Goal: Task Accomplishment & Management: Use online tool/utility

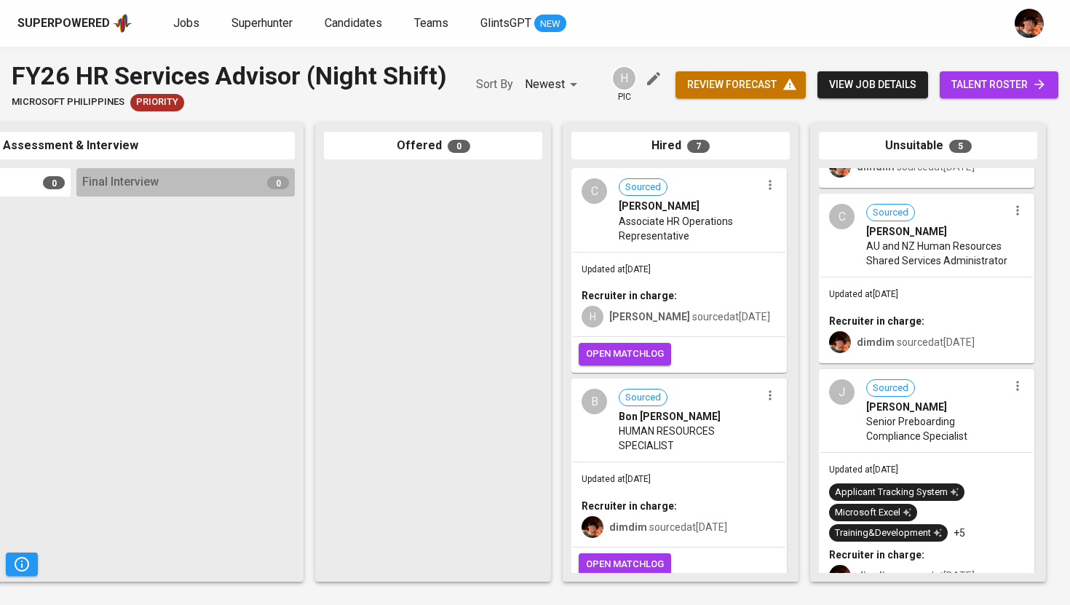
scroll to position [143, 0]
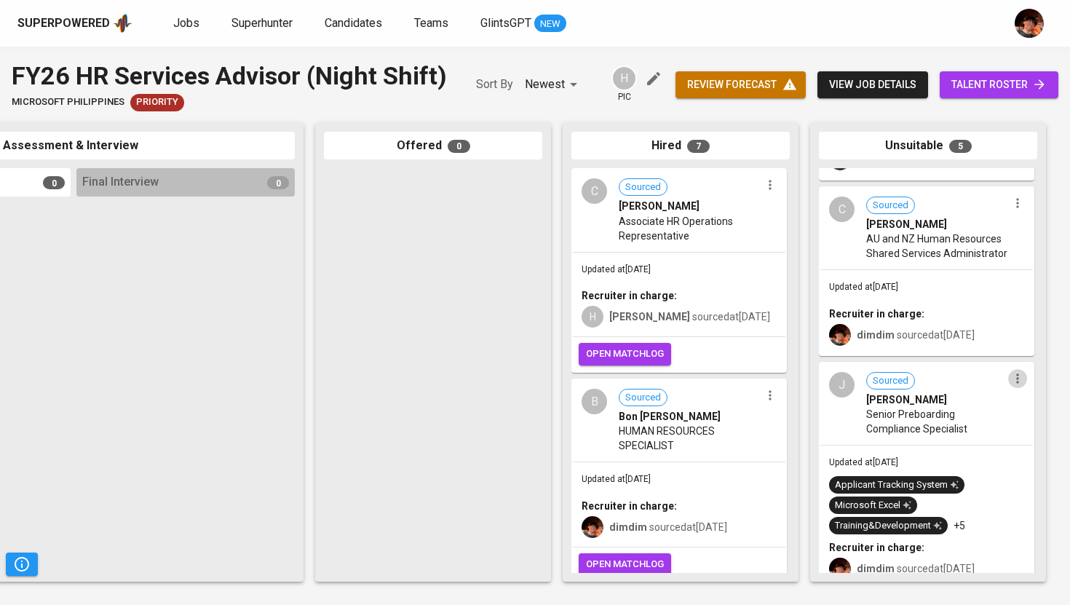
click at [1014, 386] on icon "button" at bounding box center [1017, 378] width 15 height 15
click at [995, 440] on li "Undo Unsuitable" at bounding box center [992, 440] width 131 height 22
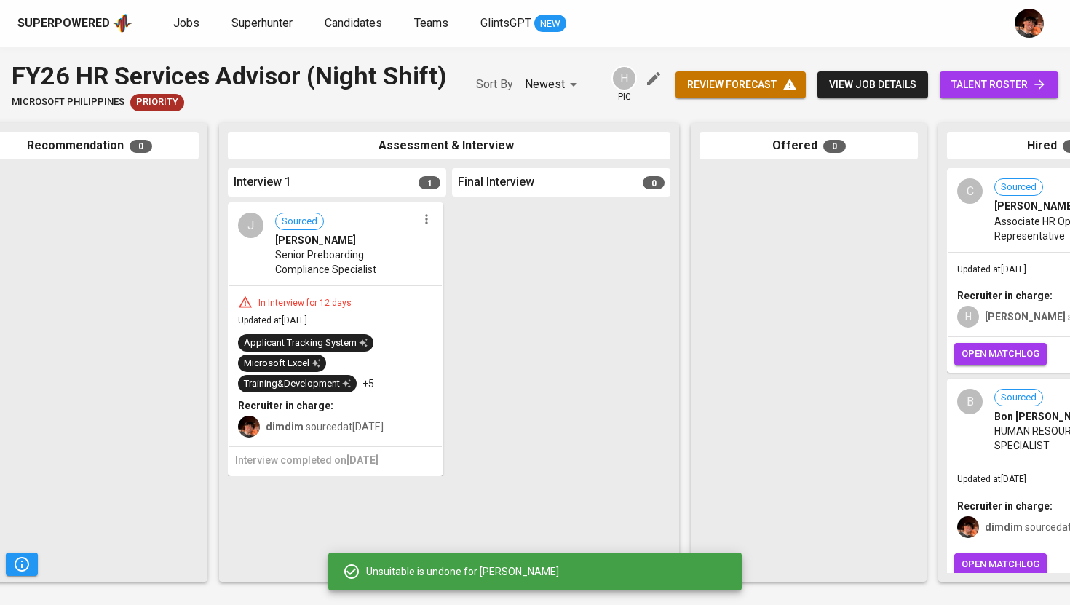
scroll to position [0, 272]
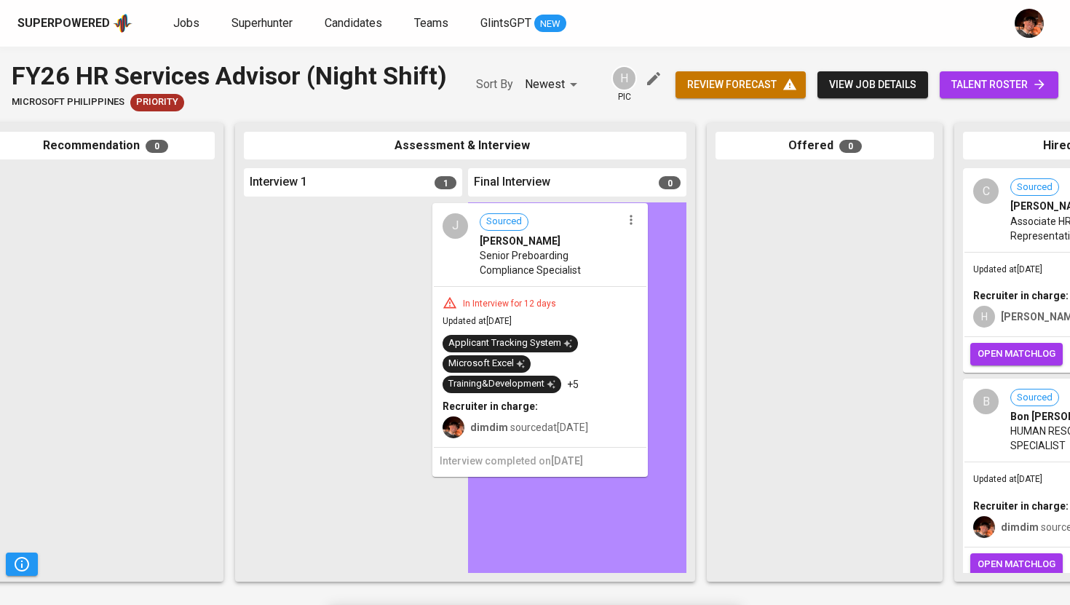
drag, startPoint x: 399, startPoint y: 270, endPoint x: 594, endPoint y: 270, distance: 195.1
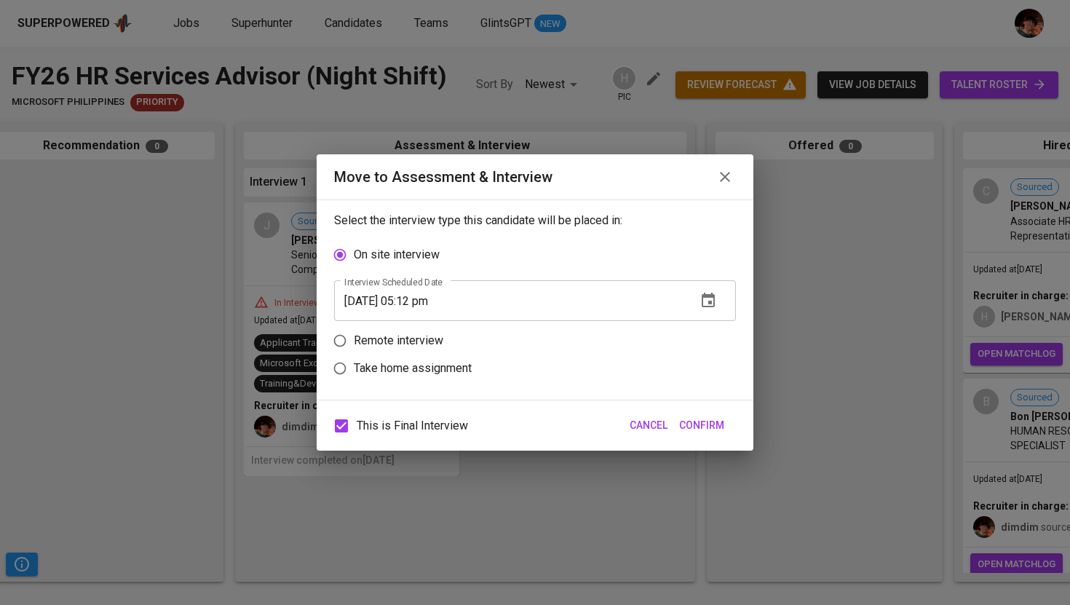
click at [418, 342] on p "Remote interview" at bounding box center [399, 340] width 90 height 17
click at [354, 342] on input "Remote interview" at bounding box center [340, 341] width 28 height 28
radio input "true"
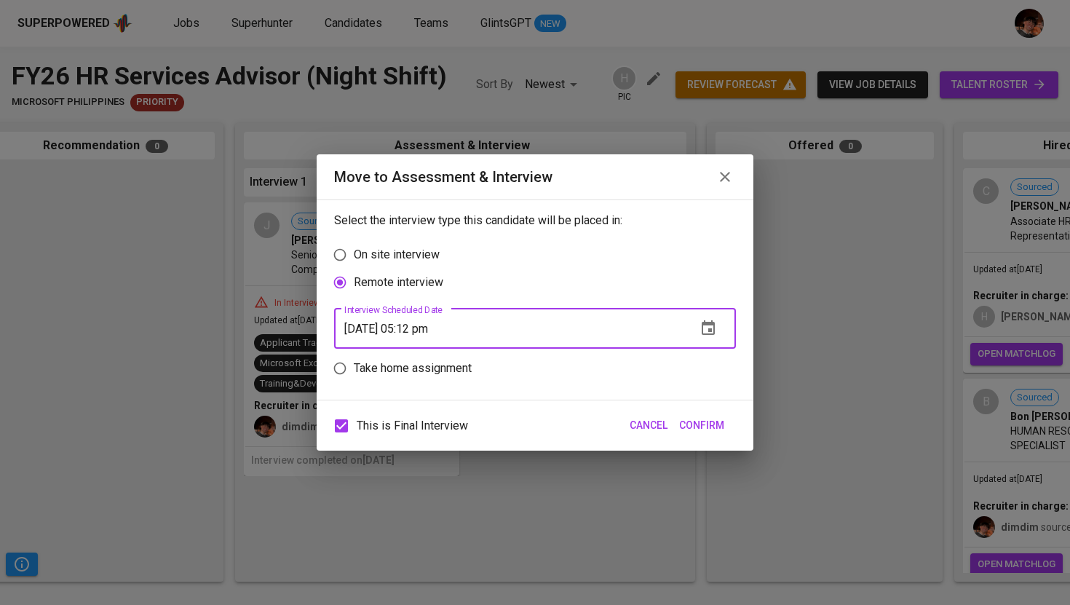
click at [421, 332] on input "[DATE] 05:12 pm" at bounding box center [509, 328] width 351 height 41
type input "[DATE] 04:13 pm"
click at [689, 436] on button "Confirm" at bounding box center [701, 425] width 57 height 27
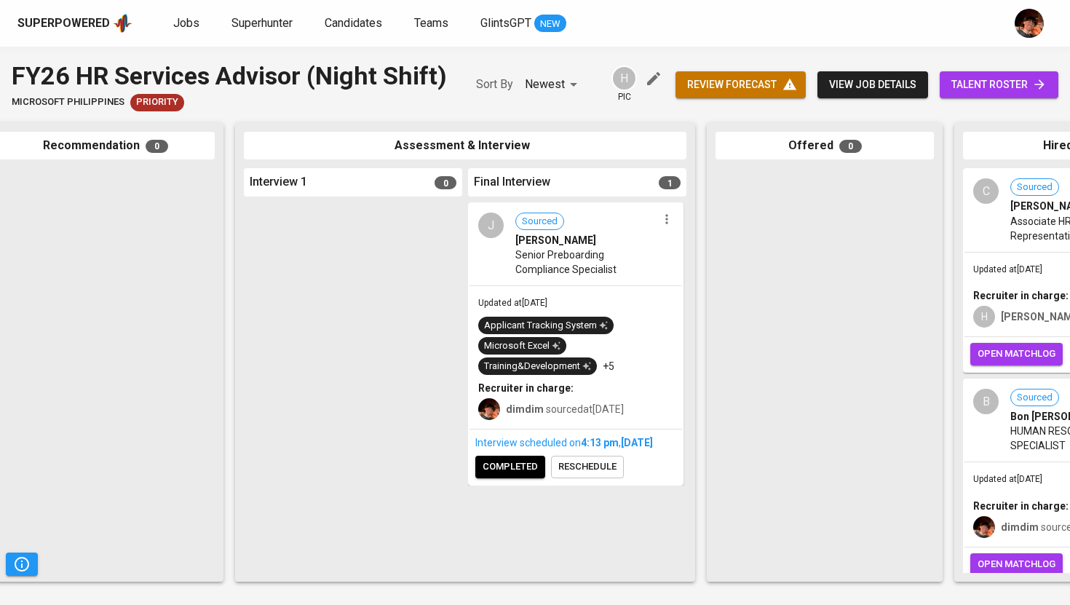
click at [522, 484] on div "Interview scheduled on 4:13 PM [DATE] completed reschedule" at bounding box center [575, 456] width 213 height 55
click at [515, 475] on span "completed" at bounding box center [510, 467] width 55 height 17
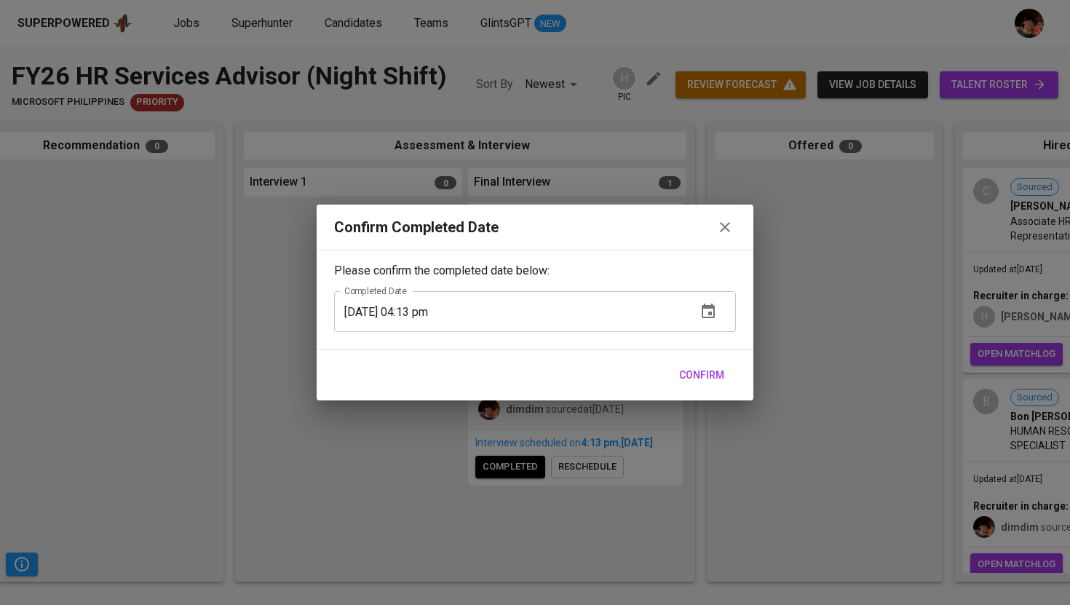
click at [681, 384] on button "Confirm" at bounding box center [701, 375] width 57 height 27
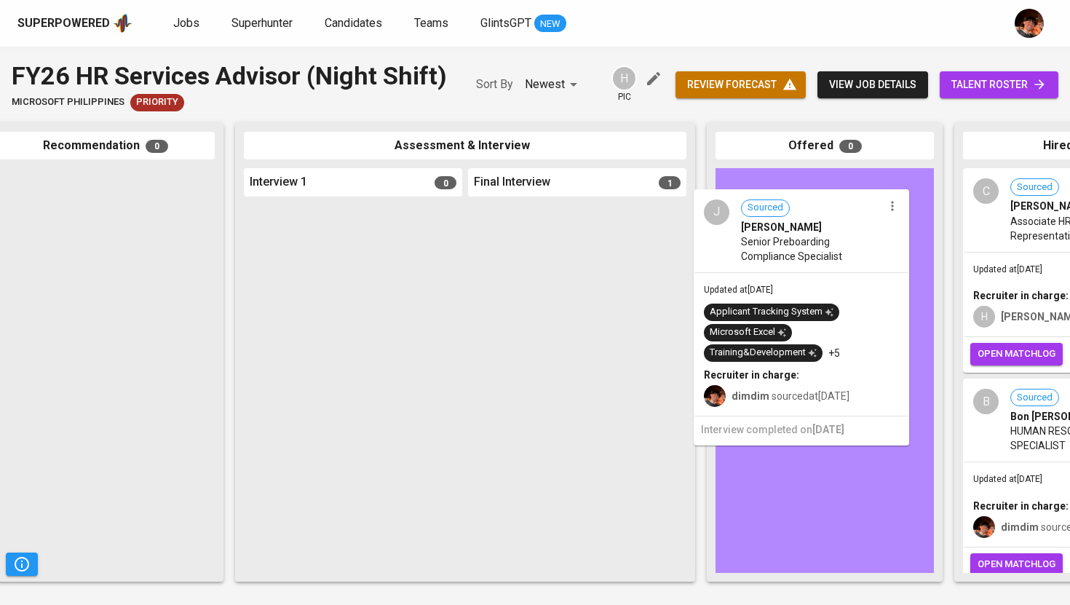
drag, startPoint x: 582, startPoint y: 261, endPoint x: 732, endPoint y: 253, distance: 150.9
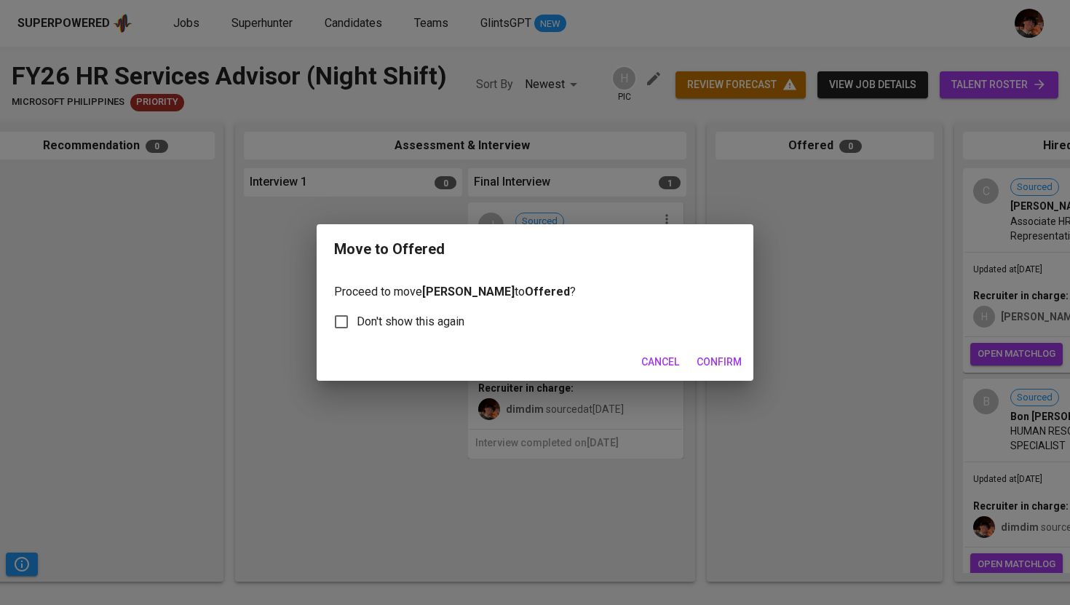
click at [714, 363] on span "Confirm" at bounding box center [719, 362] width 45 height 18
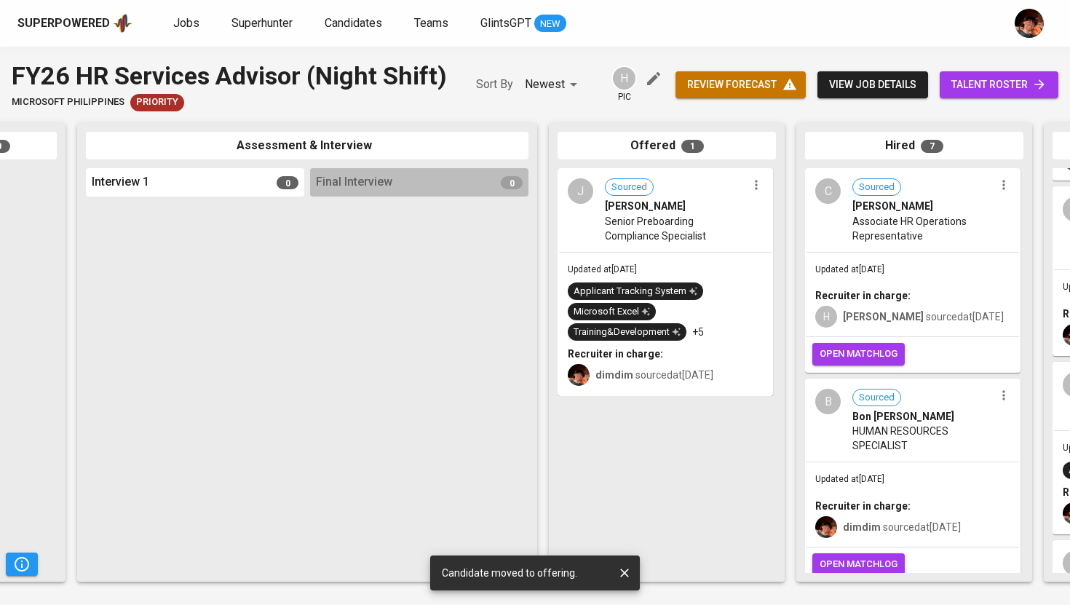
scroll to position [0, 481]
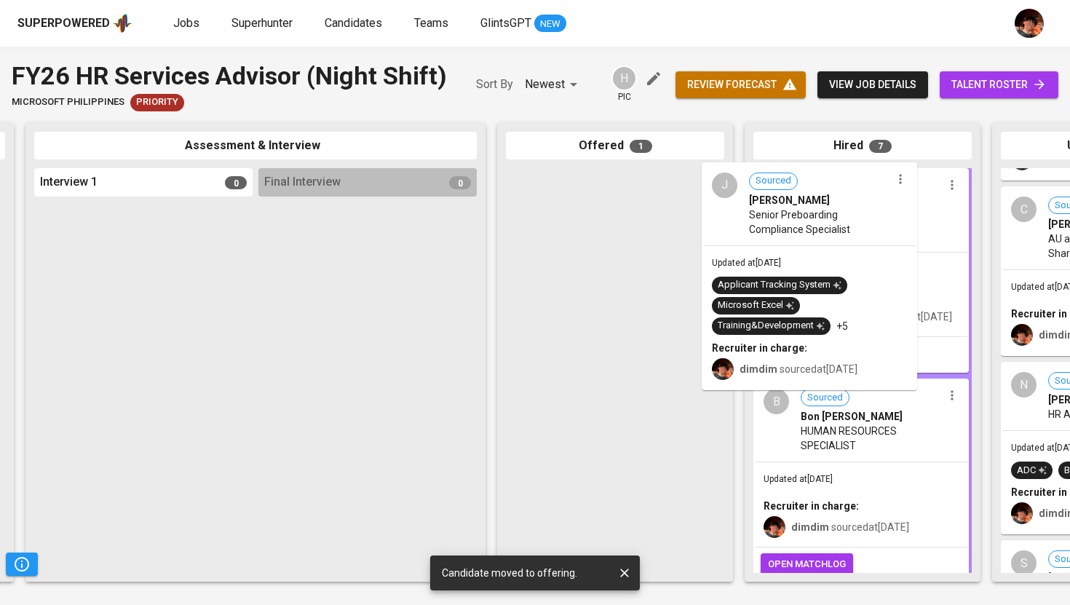
drag, startPoint x: 553, startPoint y: 224, endPoint x: 770, endPoint y: 217, distance: 217.0
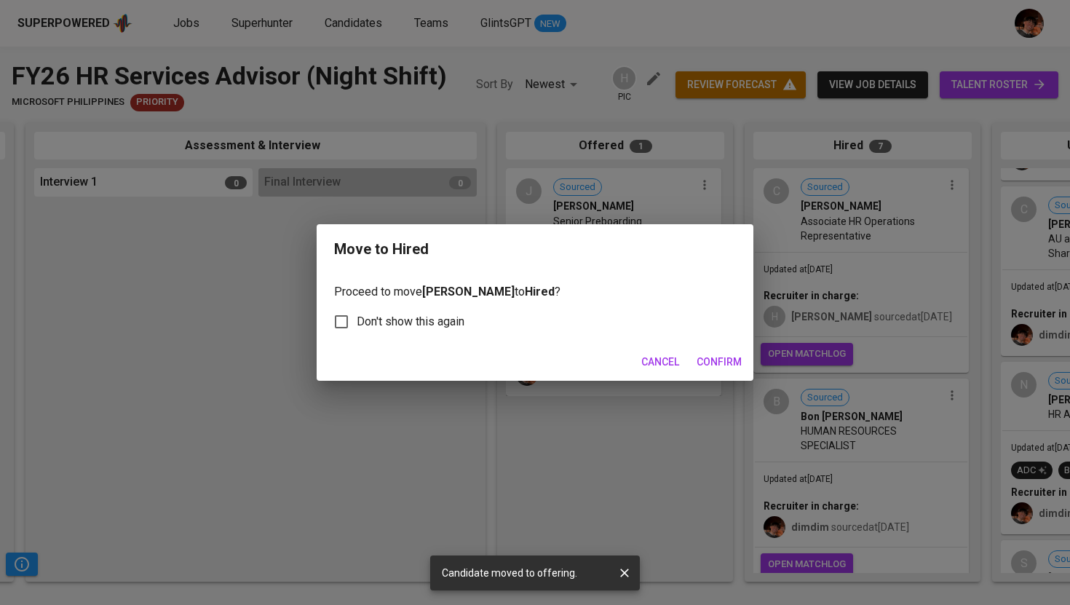
click at [710, 369] on span "Confirm" at bounding box center [719, 362] width 45 height 18
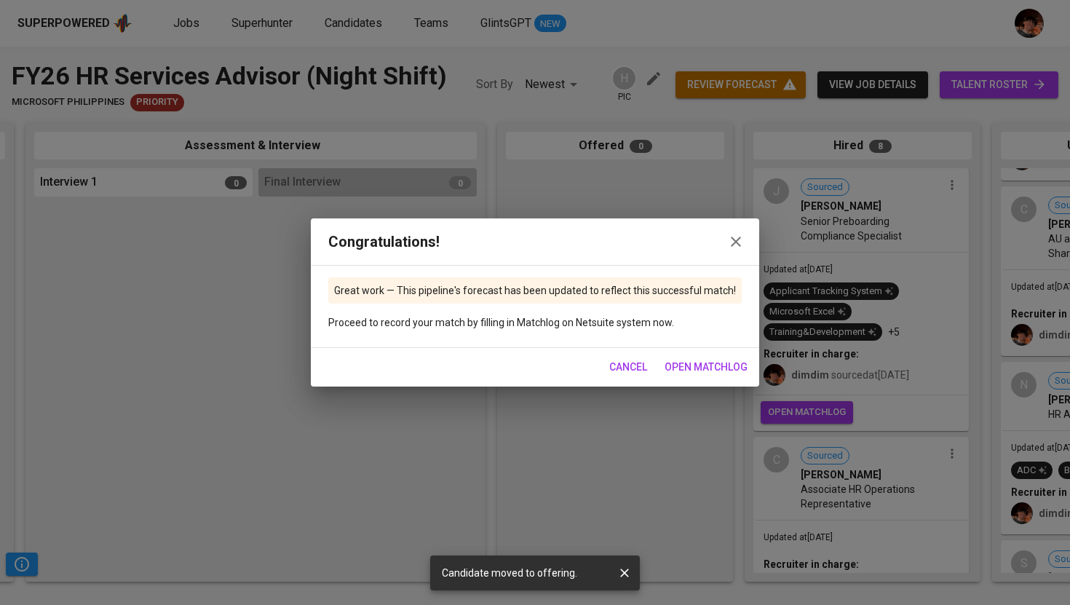
click at [713, 369] on span "open matchlog" at bounding box center [706, 367] width 83 height 18
